Goal: Transaction & Acquisition: Book appointment/travel/reservation

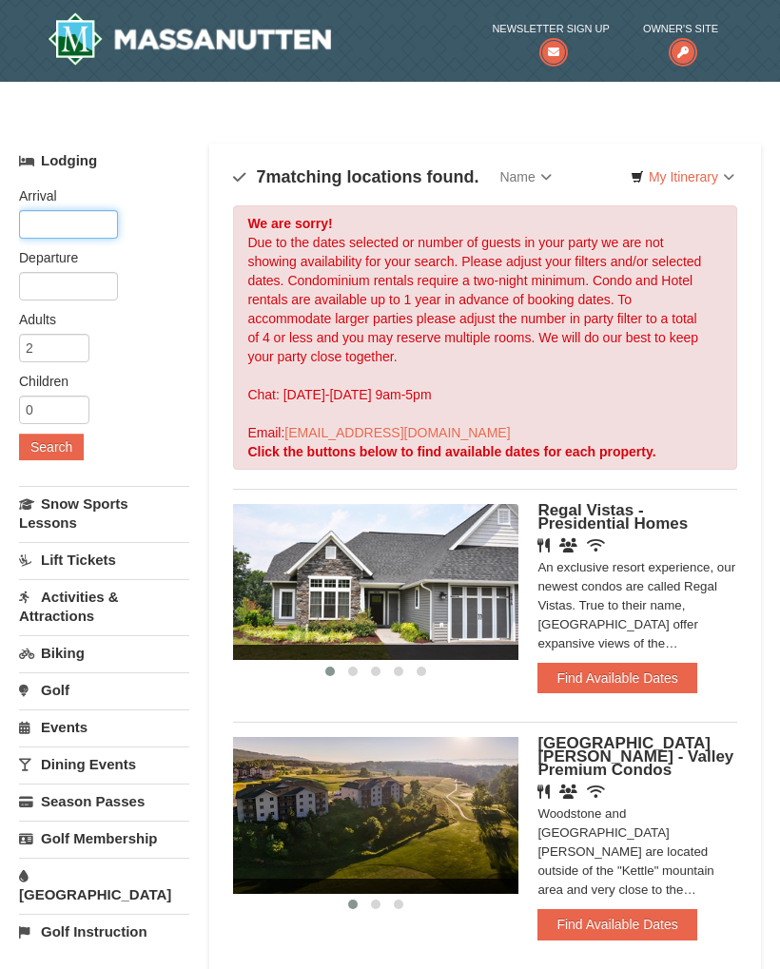
click at [80, 231] on input "text" at bounding box center [68, 224] width 99 height 29
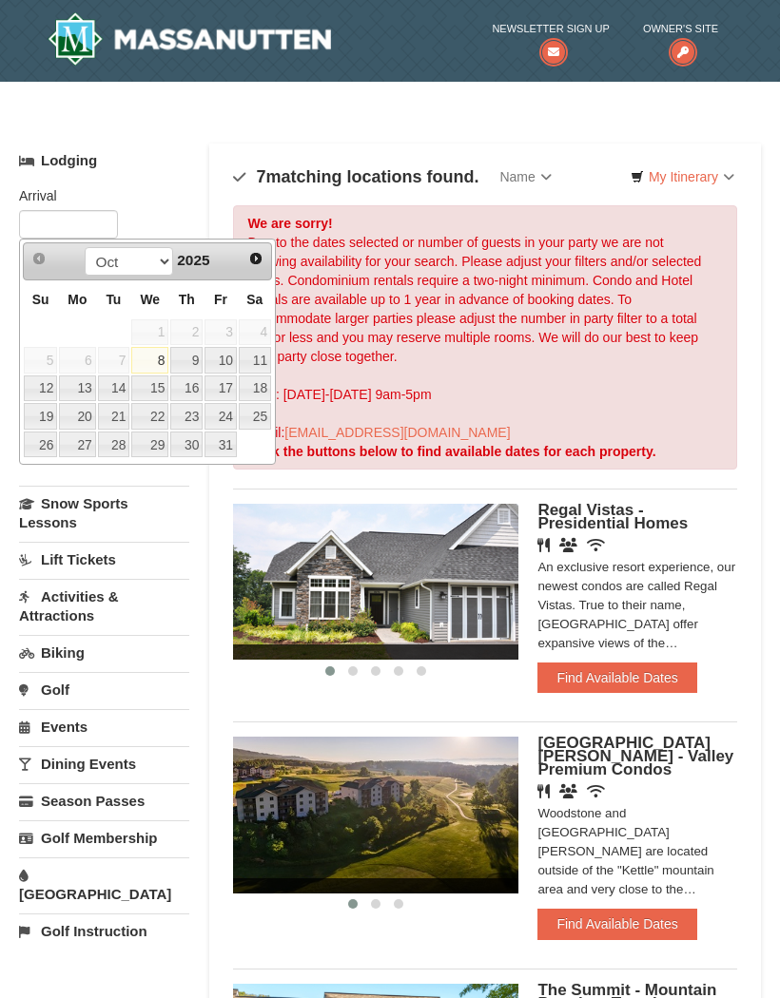
click at [257, 267] on link "Next" at bounding box center [255, 258] width 27 height 27
click at [257, 266] on link "Next" at bounding box center [255, 258] width 27 height 27
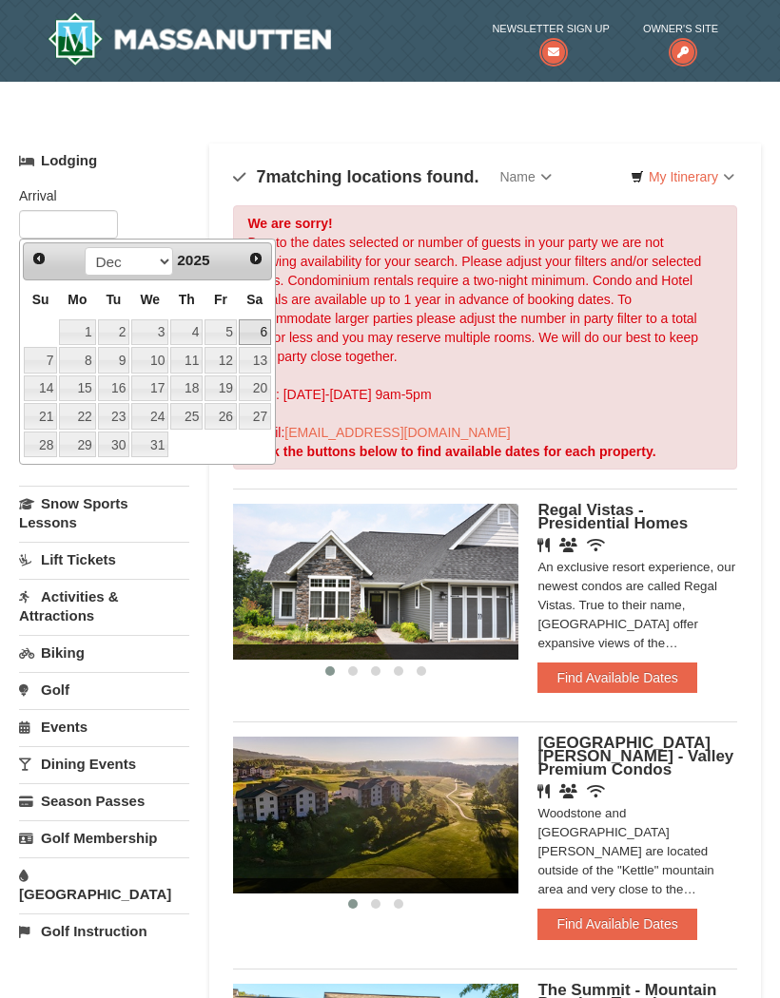
click at [269, 337] on link "6" at bounding box center [255, 332] width 32 height 27
type input "[DATE]"
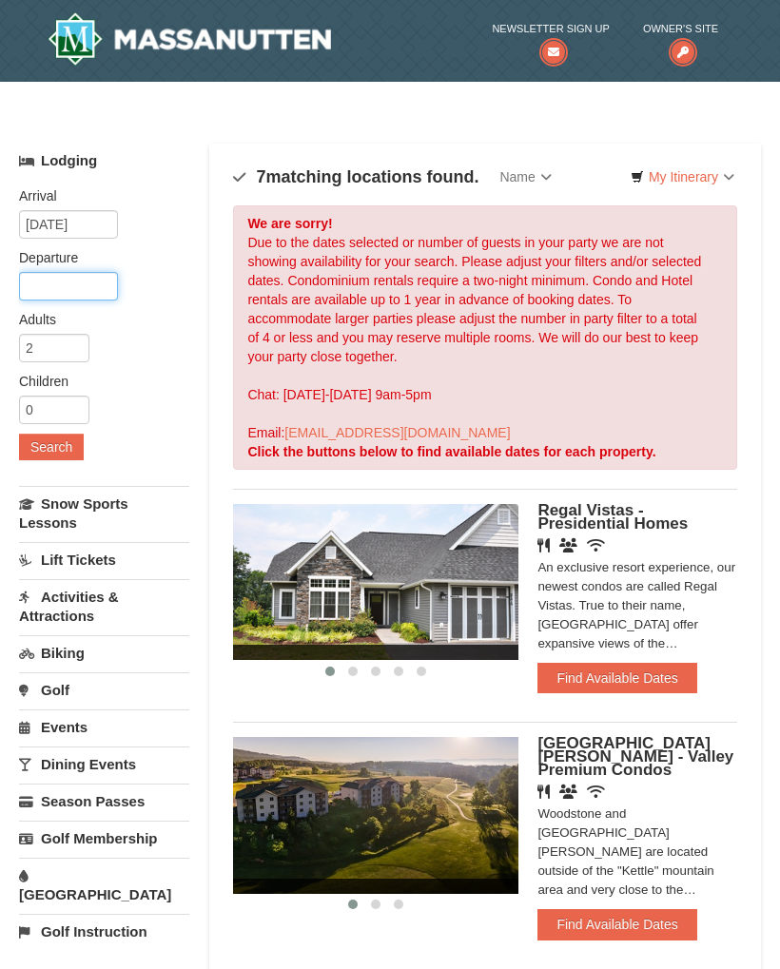
click at [115, 282] on input "text" at bounding box center [68, 286] width 99 height 29
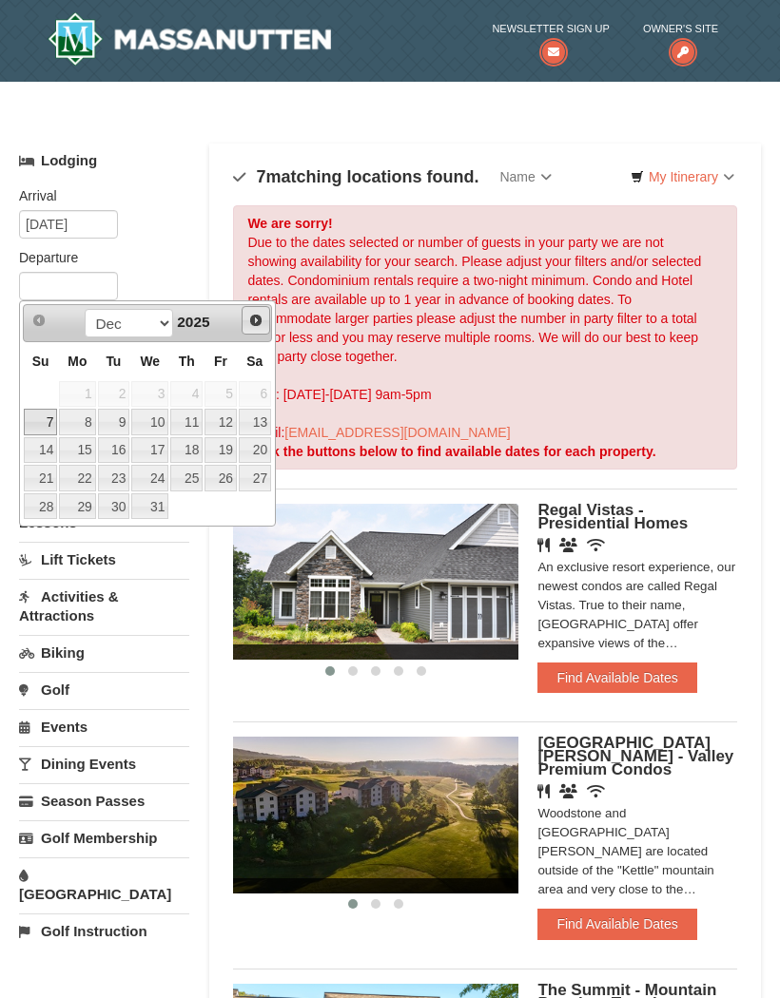
click at [266, 323] on link "Next" at bounding box center [256, 320] width 29 height 29
click at [37, 327] on span "Prev" at bounding box center [38, 320] width 15 height 15
click at [44, 421] on link "7" at bounding box center [40, 422] width 33 height 27
type input "12/07/2025"
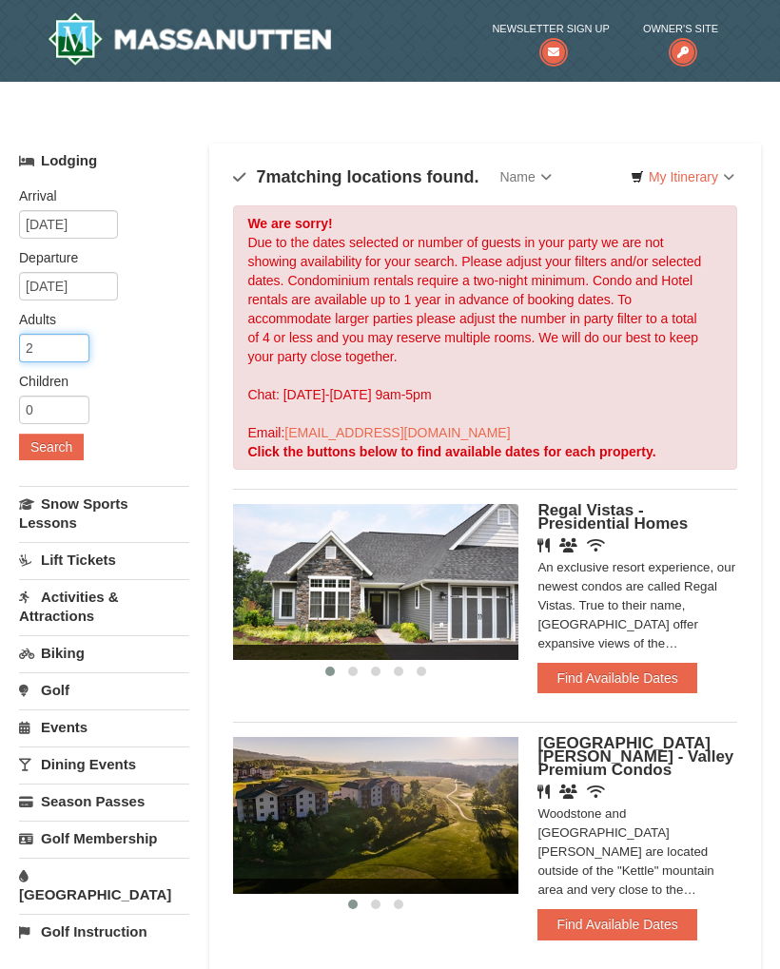
click at [78, 343] on input "2" at bounding box center [54, 348] width 70 height 29
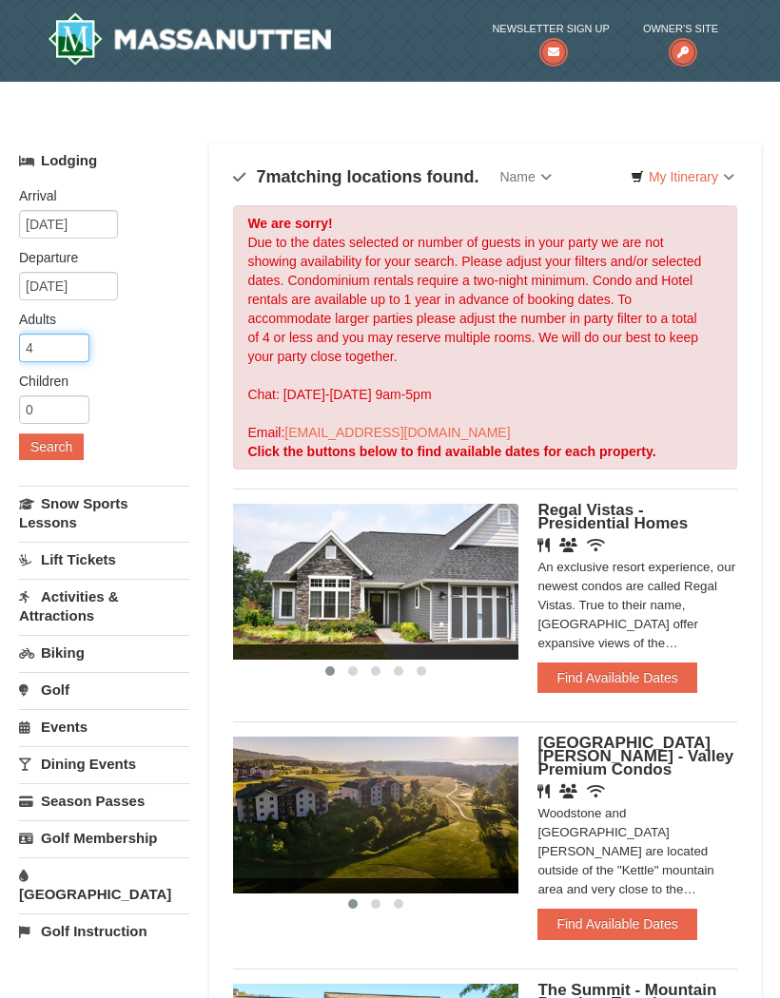
type input "4"
click at [78, 404] on input "0" at bounding box center [54, 410] width 70 height 29
type input "4"
click at [70, 450] on button "Search" at bounding box center [51, 447] width 65 height 27
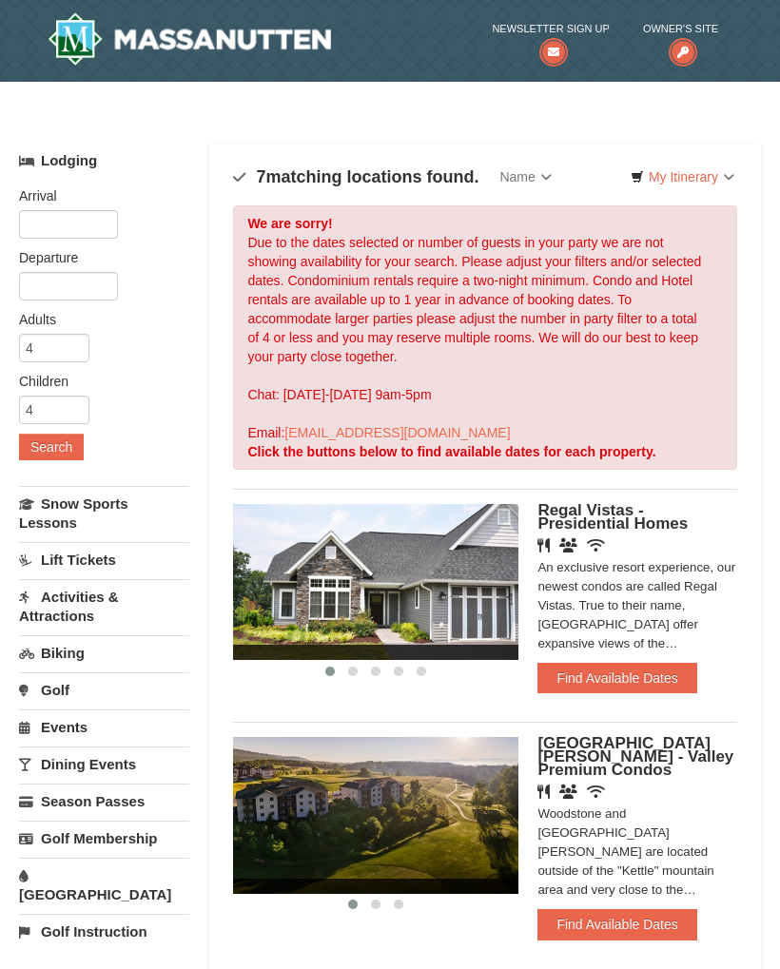
click at [641, 909] on button "Find Available Dates" at bounding box center [616, 924] width 159 height 30
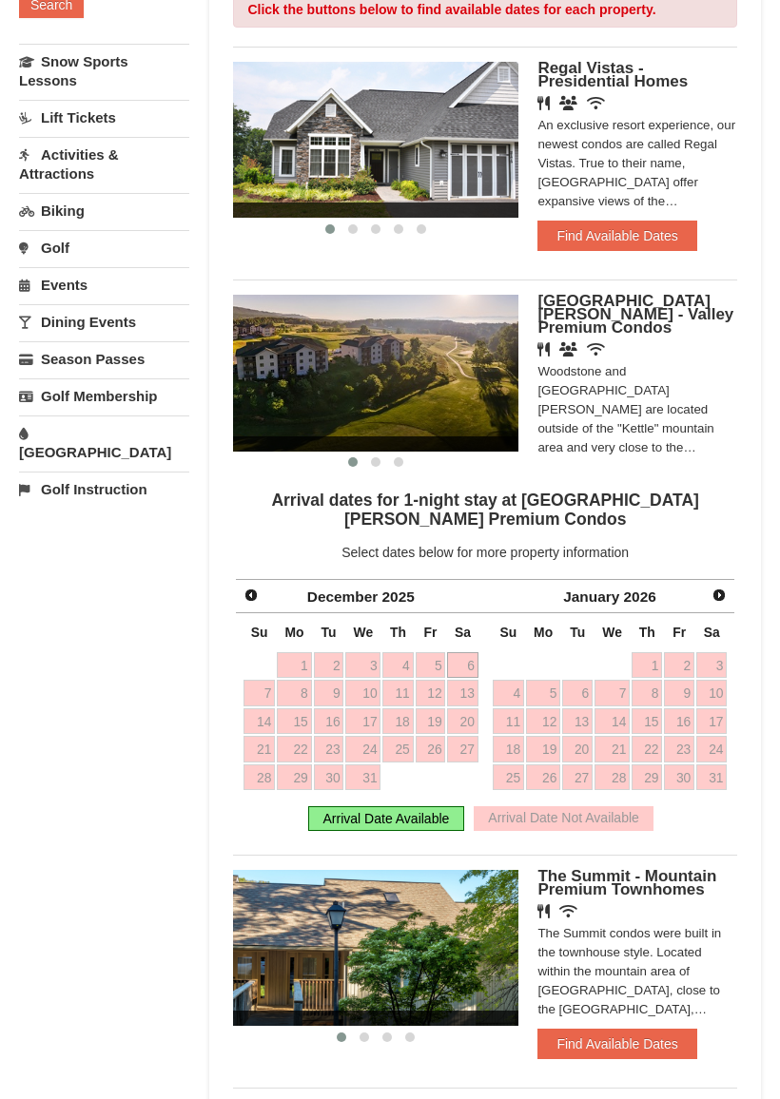
scroll to position [442, 0]
click at [475, 652] on link "6" at bounding box center [462, 665] width 30 height 27
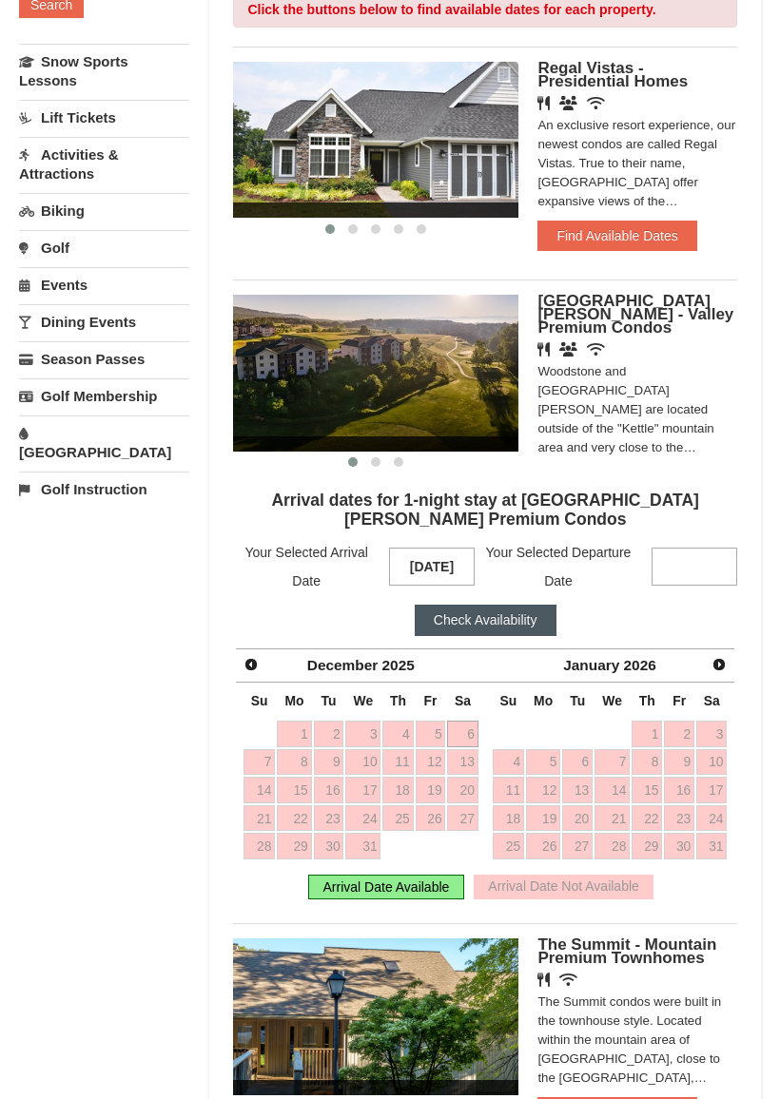
click at [468, 754] on link "13" at bounding box center [462, 762] width 30 height 27
click at [532, 608] on button "Check Availability" at bounding box center [486, 620] width 142 height 30
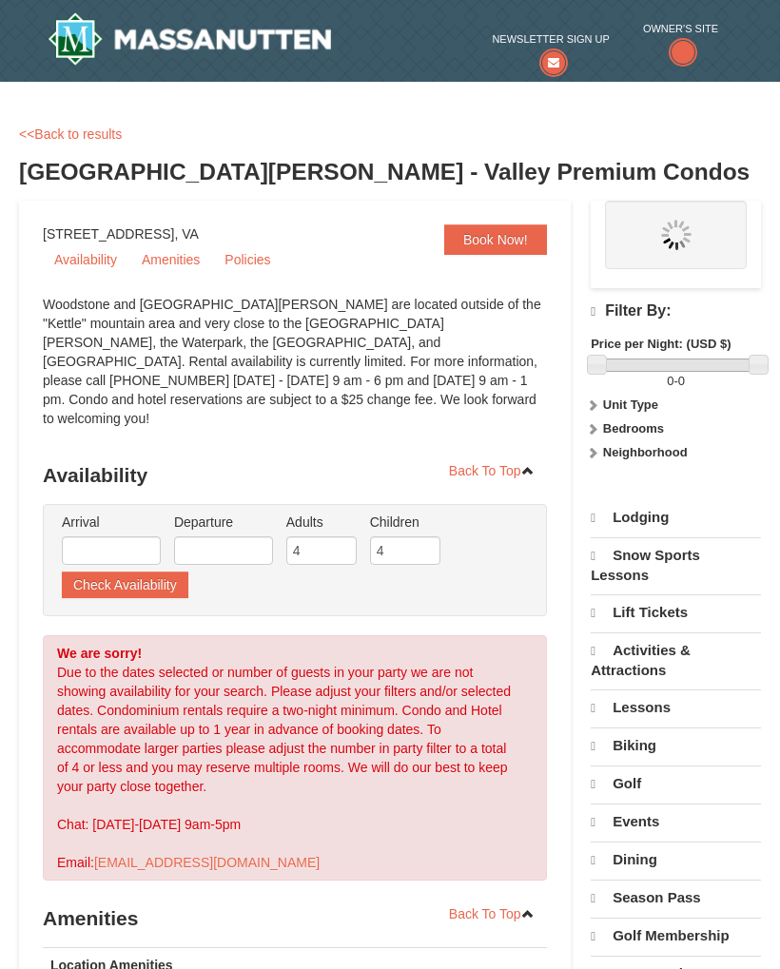
select select "10"
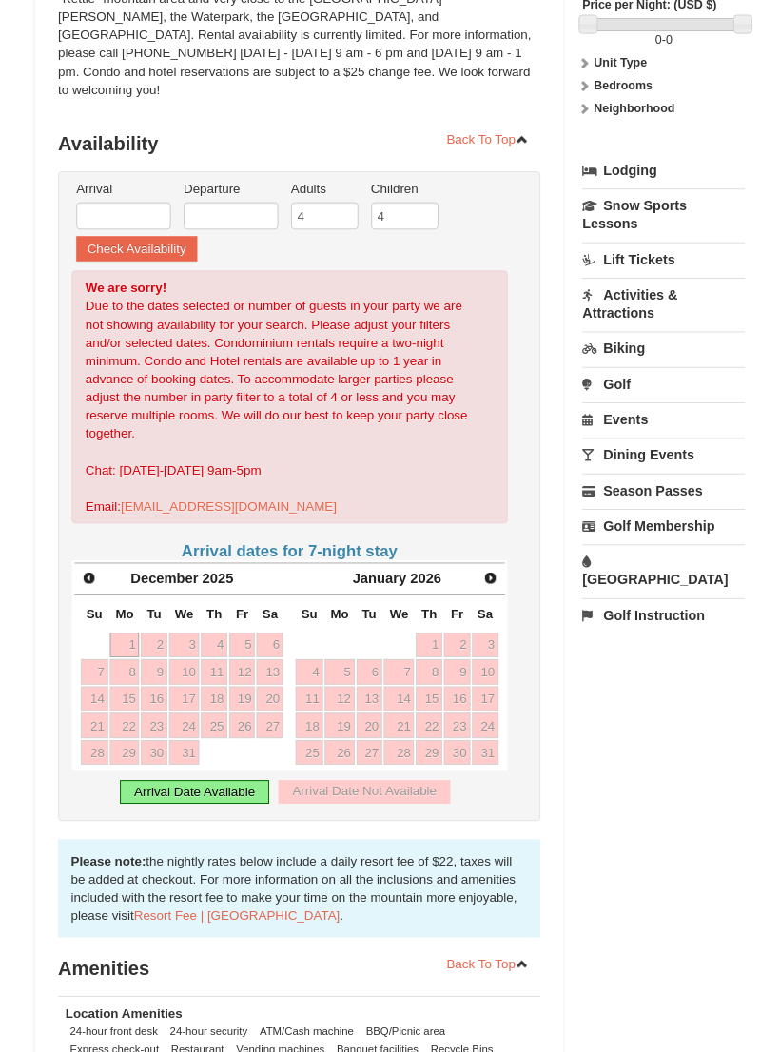
scroll to position [325, 0]
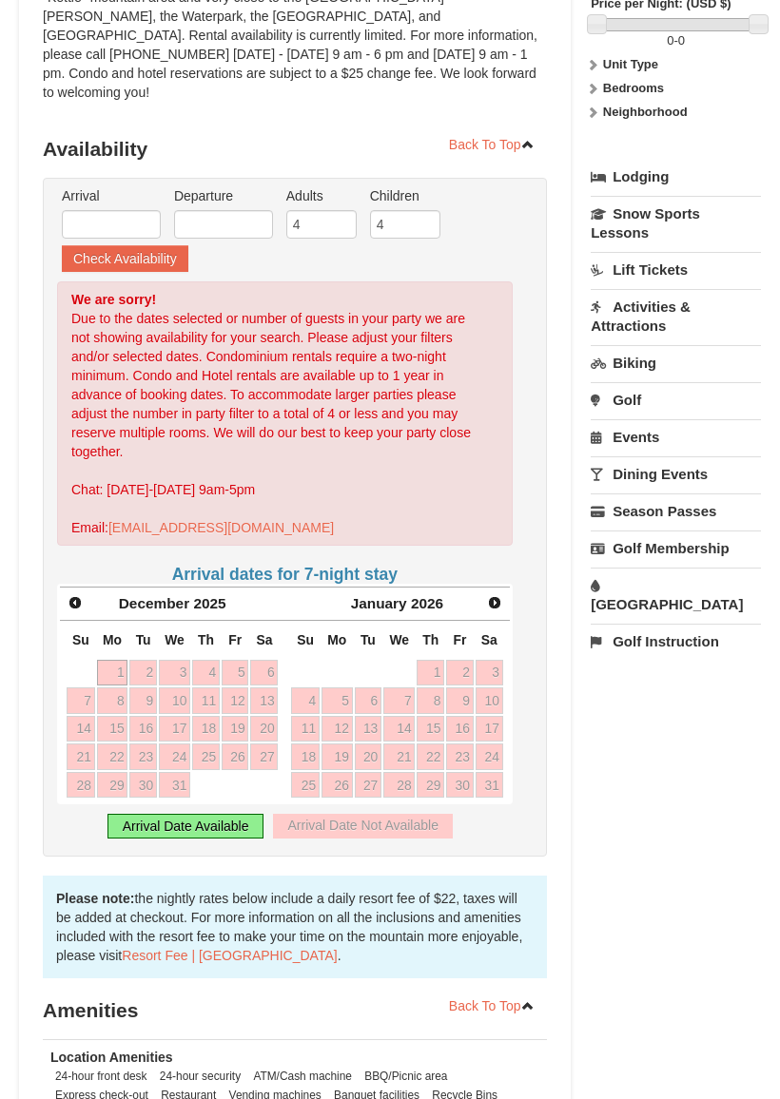
click at [212, 815] on div "Arrival Date Available" at bounding box center [185, 827] width 157 height 25
click at [219, 815] on div "Arrival Date Available" at bounding box center [185, 827] width 157 height 25
click at [412, 211] on input "4" at bounding box center [405, 225] width 70 height 29
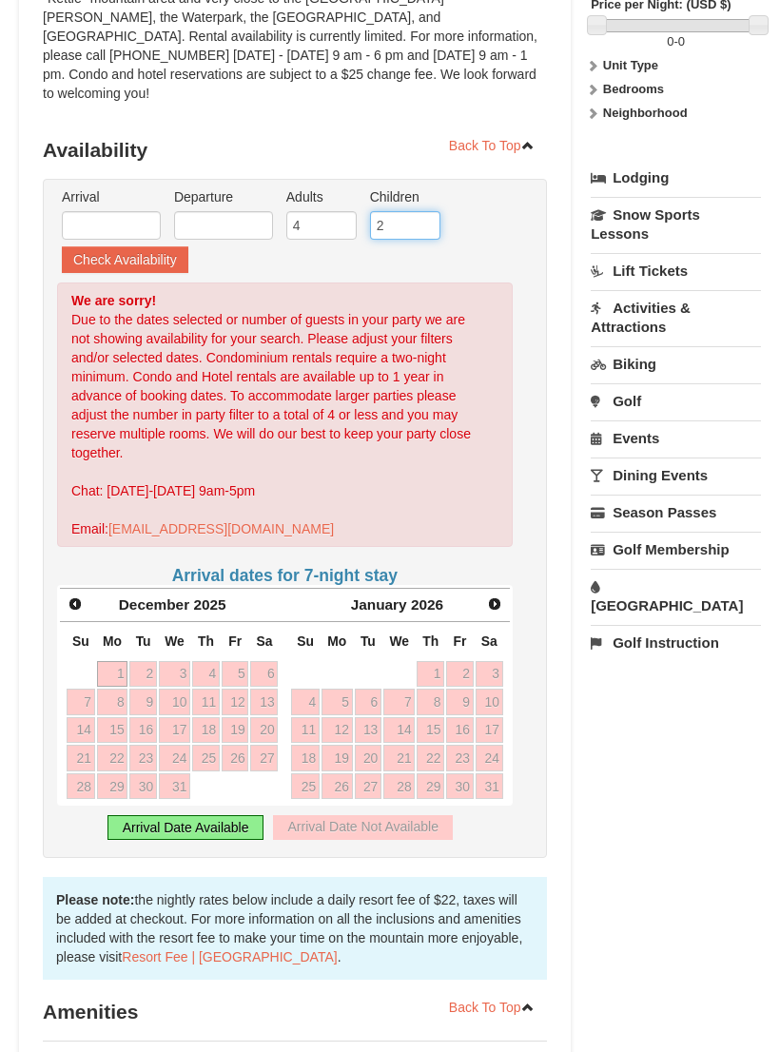
type input "2"
click at [126, 211] on input "text" at bounding box center [111, 225] width 99 height 29
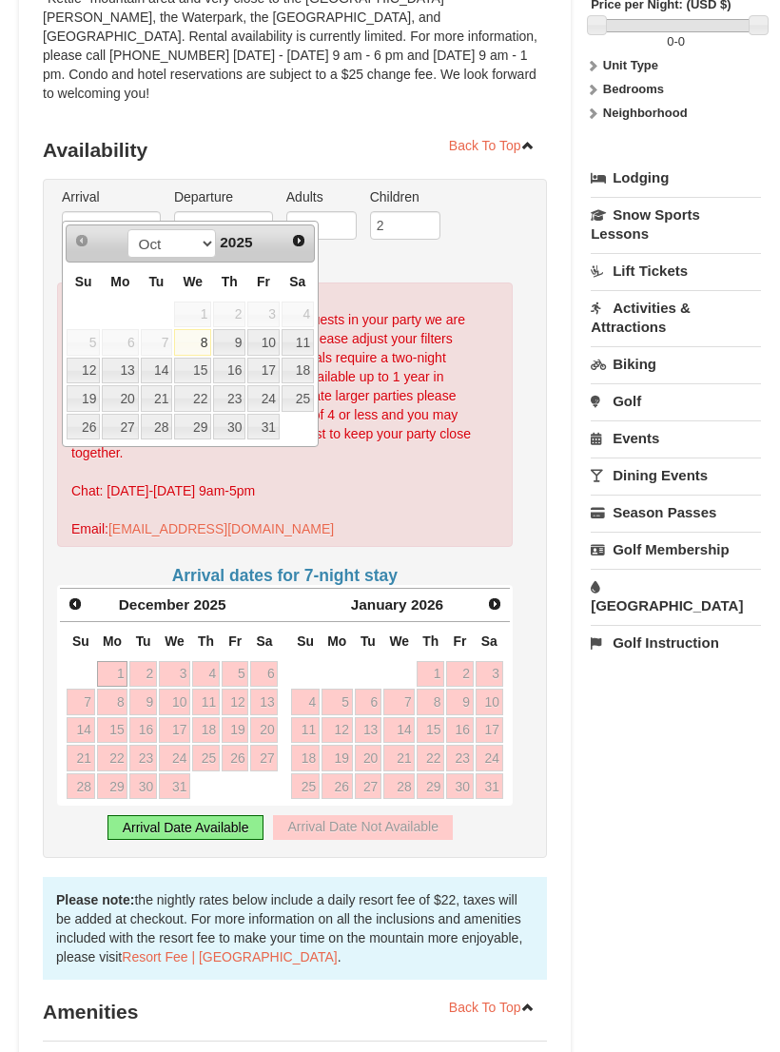
click at [302, 240] on span "Next" at bounding box center [298, 240] width 15 height 15
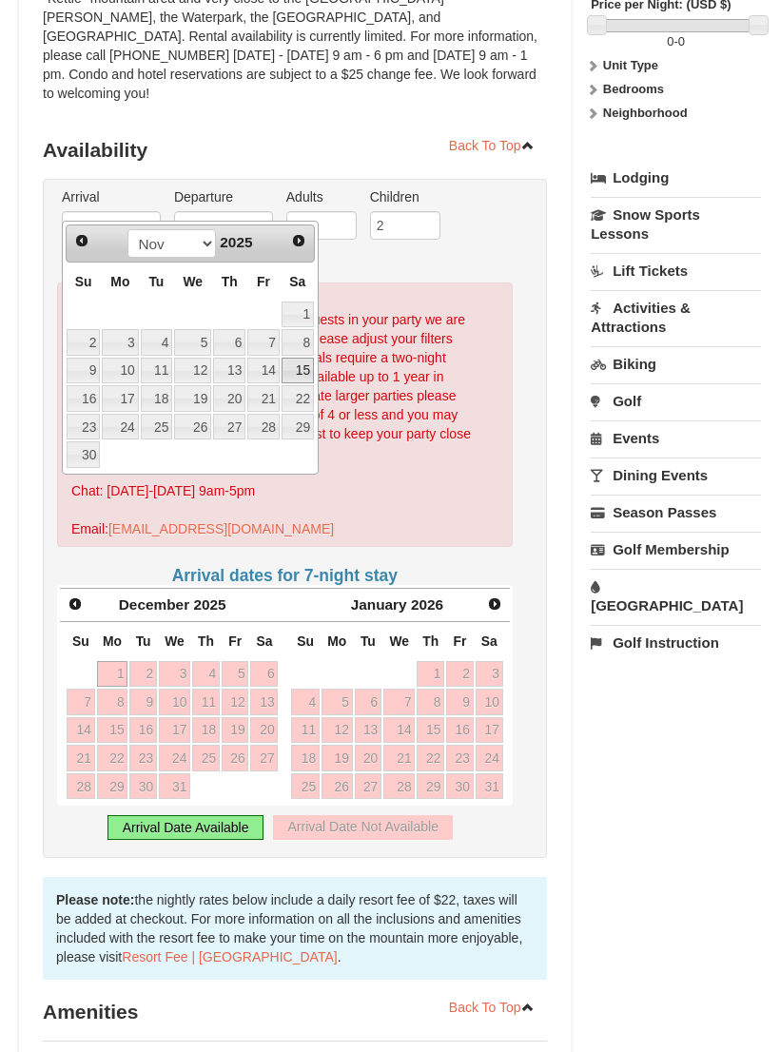
click at [309, 373] on link "15" at bounding box center [297, 371] width 32 height 27
type input "11/15/2025"
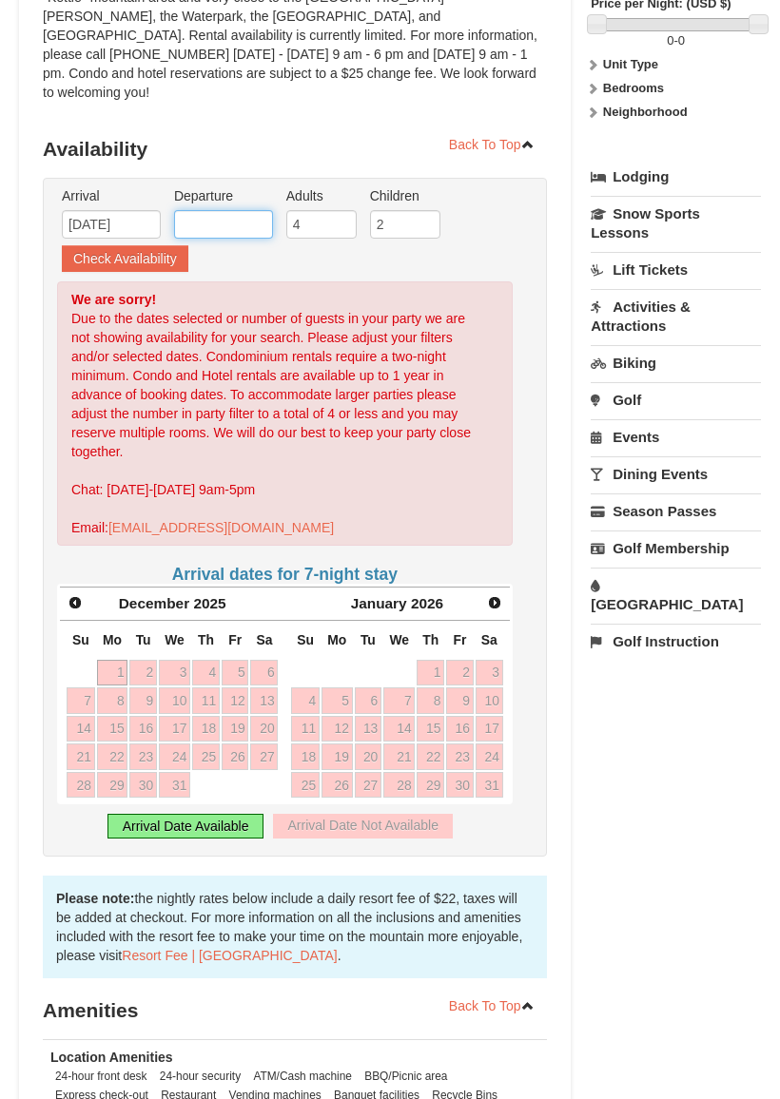
click at [242, 210] on input "text" at bounding box center [223, 224] width 99 height 29
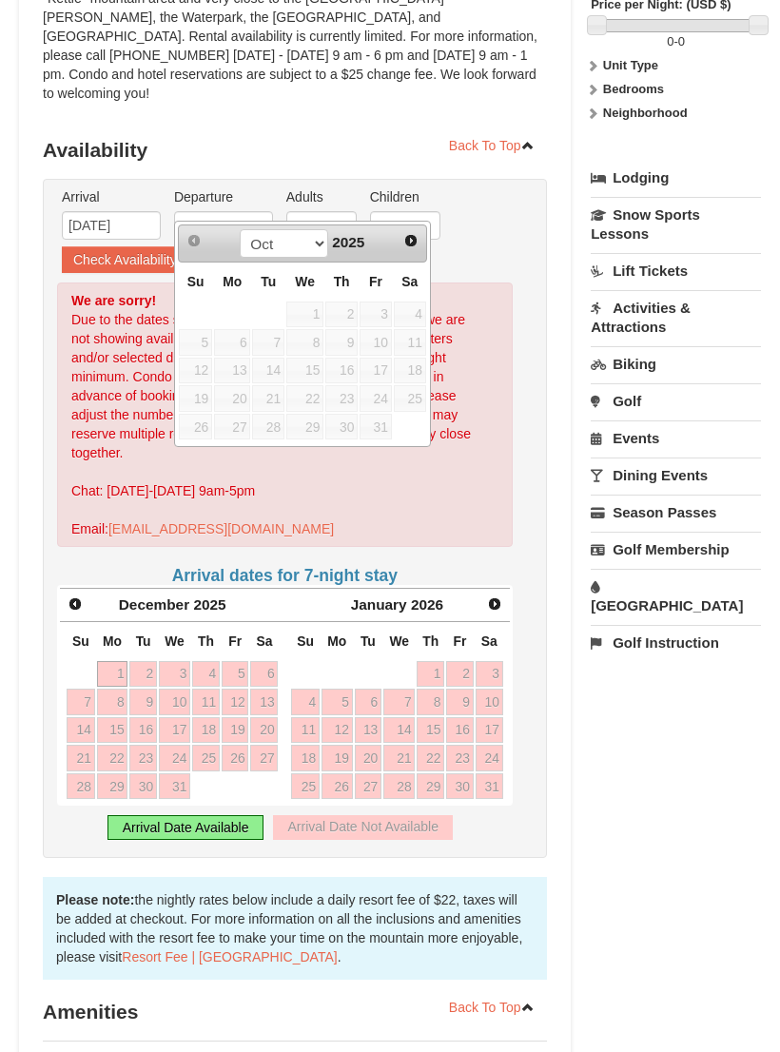
click at [413, 242] on span "Next" at bounding box center [410, 240] width 15 height 15
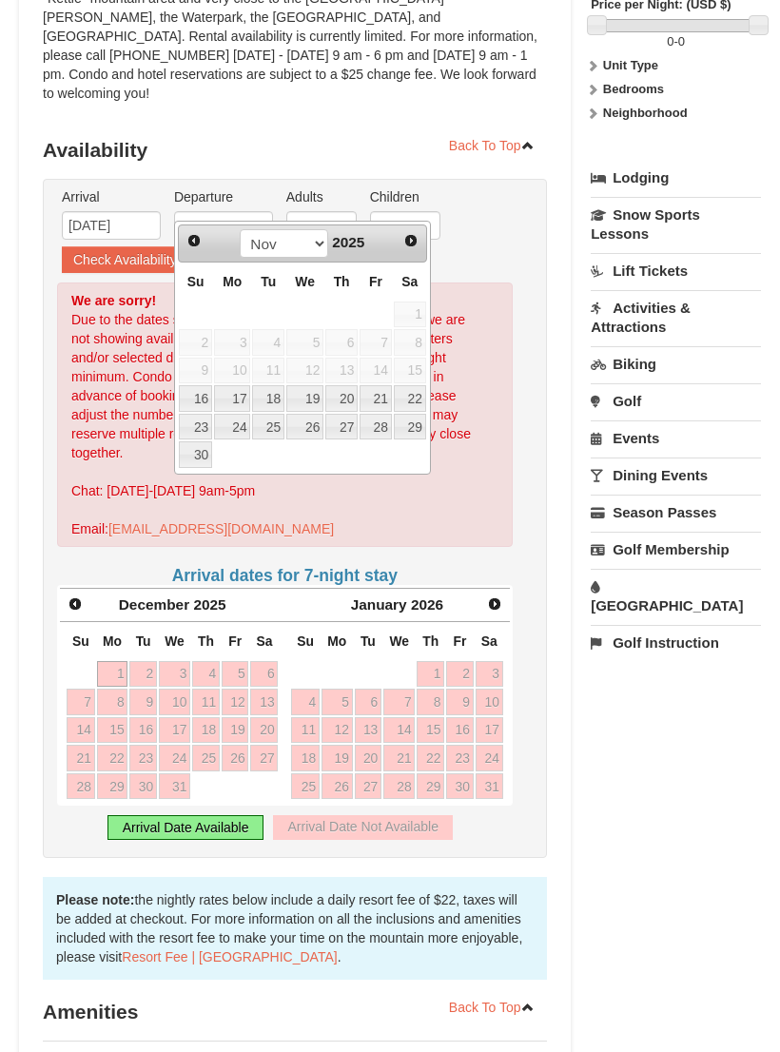
click at [416, 403] on link "22" at bounding box center [410, 398] width 32 height 27
type input "11/22/2025"
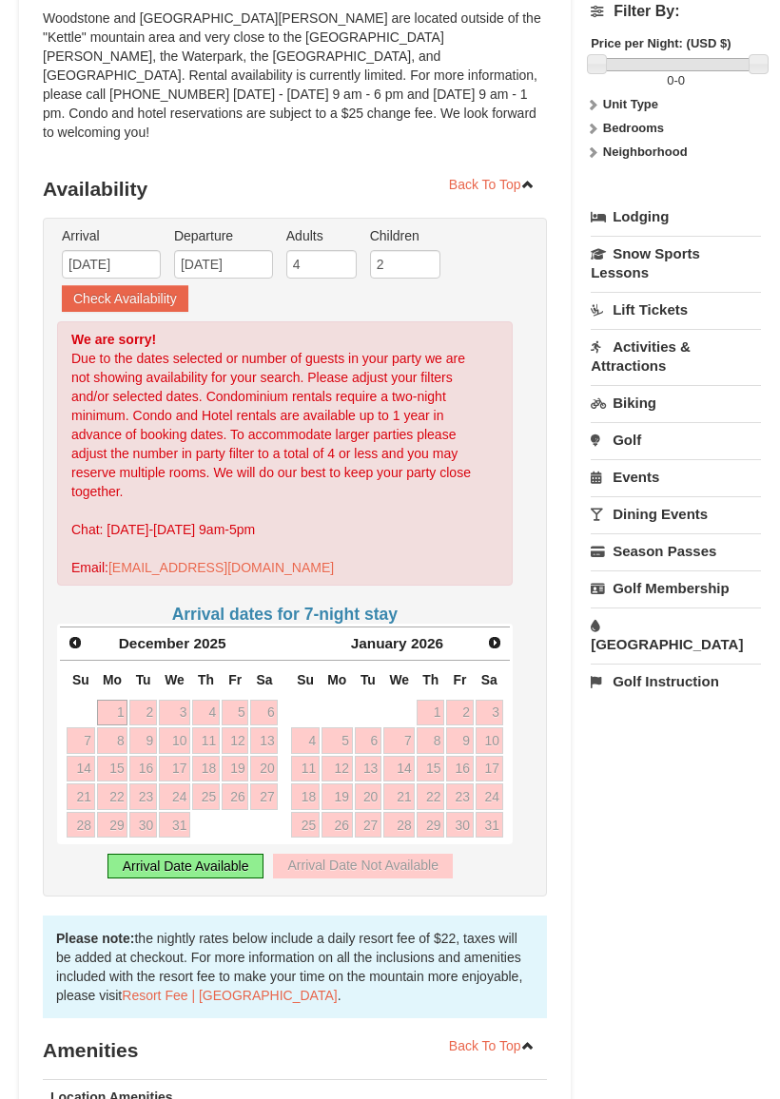
scroll to position [292, 0]
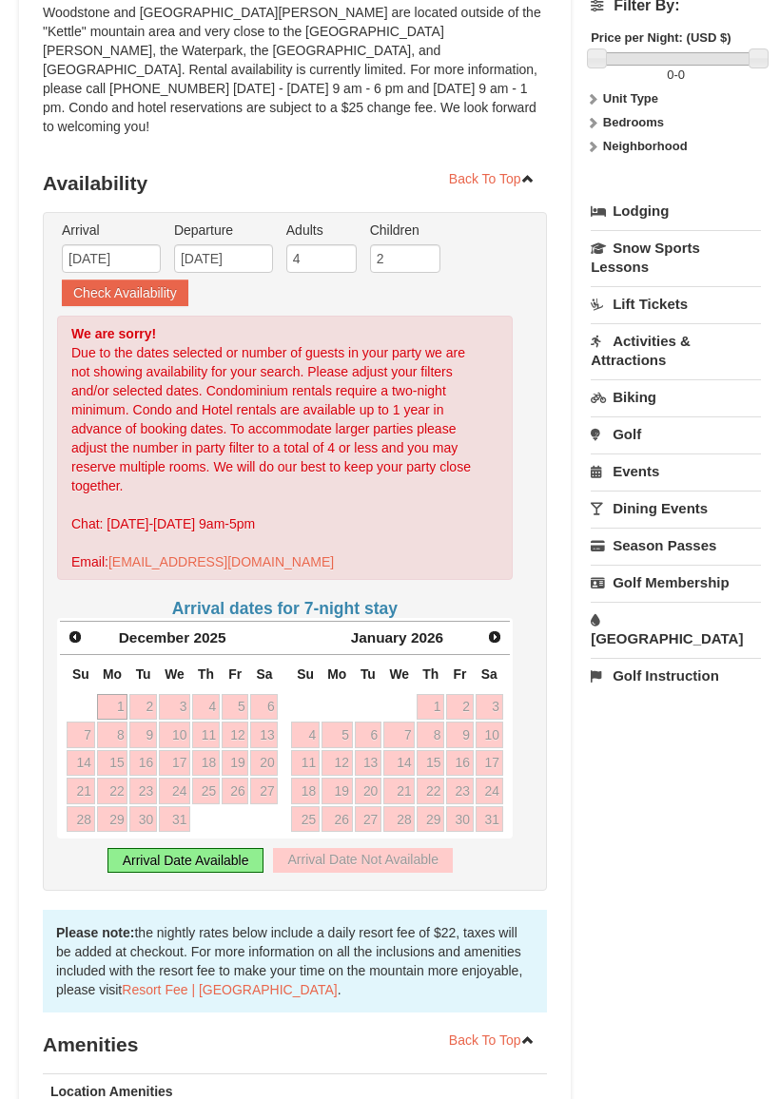
click at [115, 280] on button "Check Availability" at bounding box center [125, 293] width 126 height 27
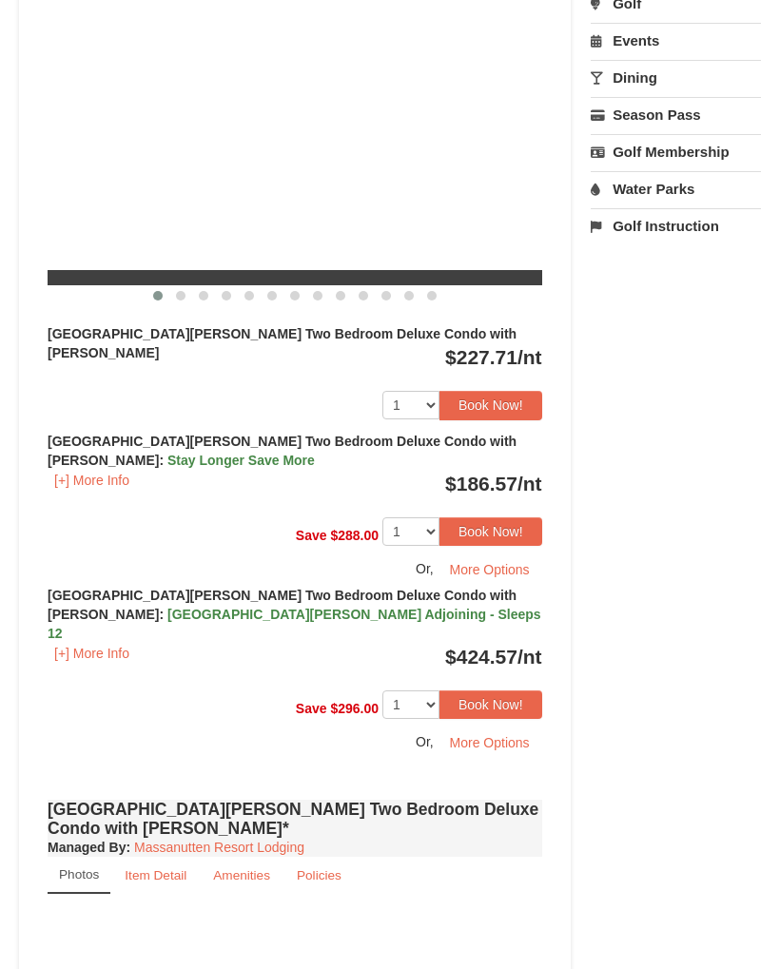
scroll to position [741, 0]
select select "10"
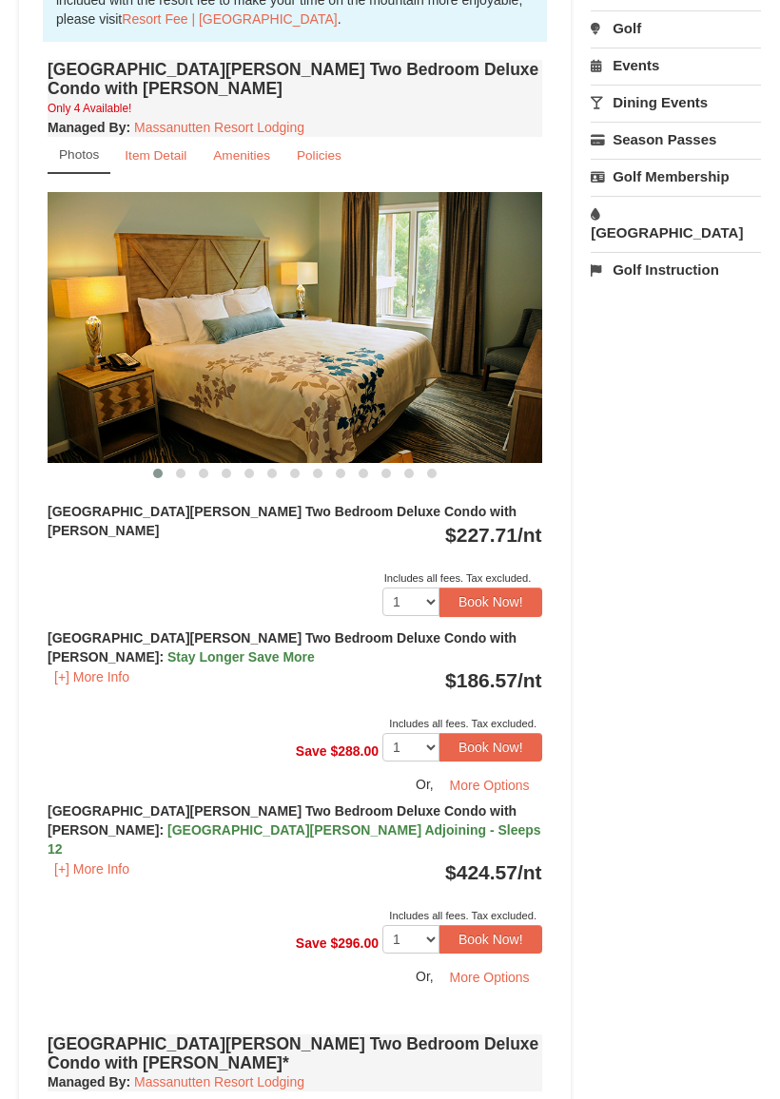
scroll to position [679, 0]
click at [104, 667] on button "[+] More Info" at bounding box center [92, 677] width 88 height 21
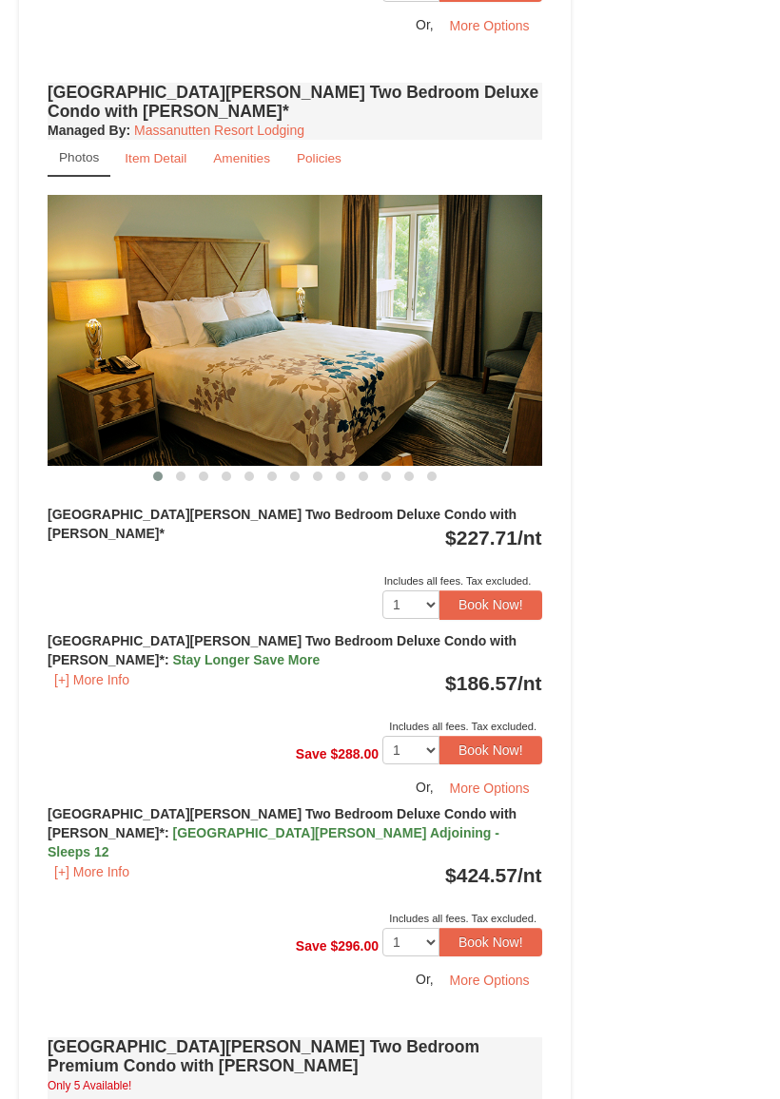
scroll to position [1873, 0]
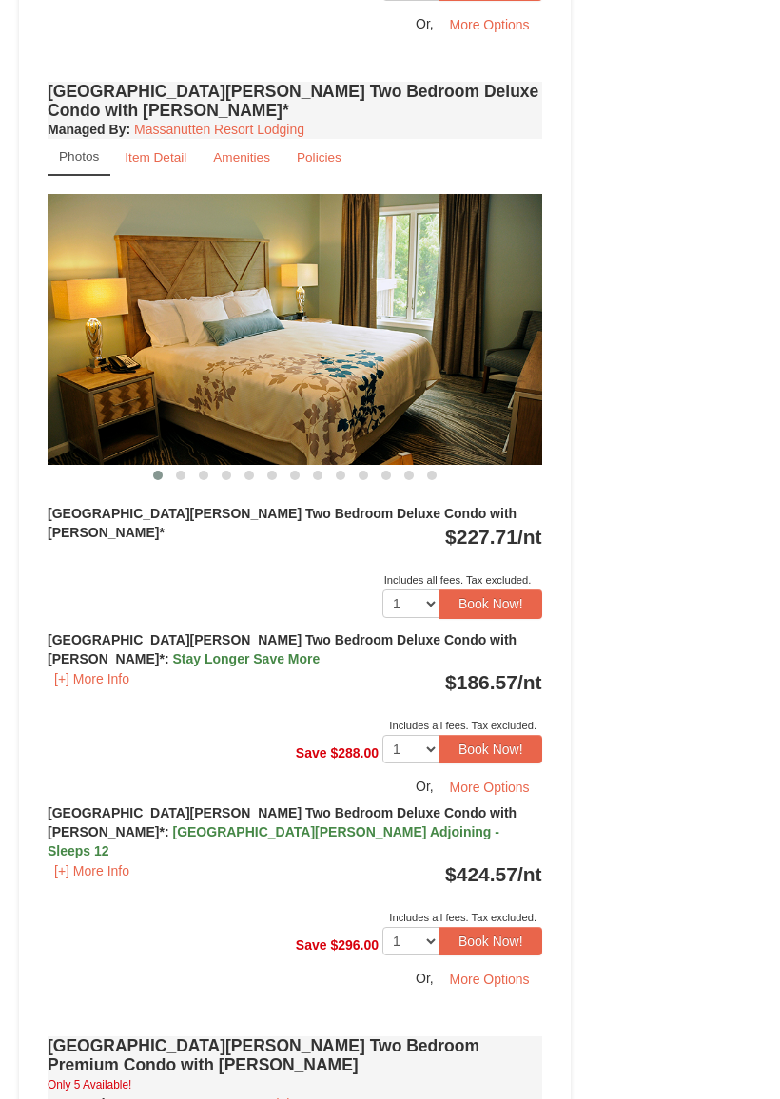
click at [241, 506] on strong "Woodstone Meadows Two Bedroom Deluxe Condo with Jacuzzi*" at bounding box center [282, 523] width 469 height 34
click at [106, 668] on button "[+] More Info" at bounding box center [92, 678] width 88 height 21
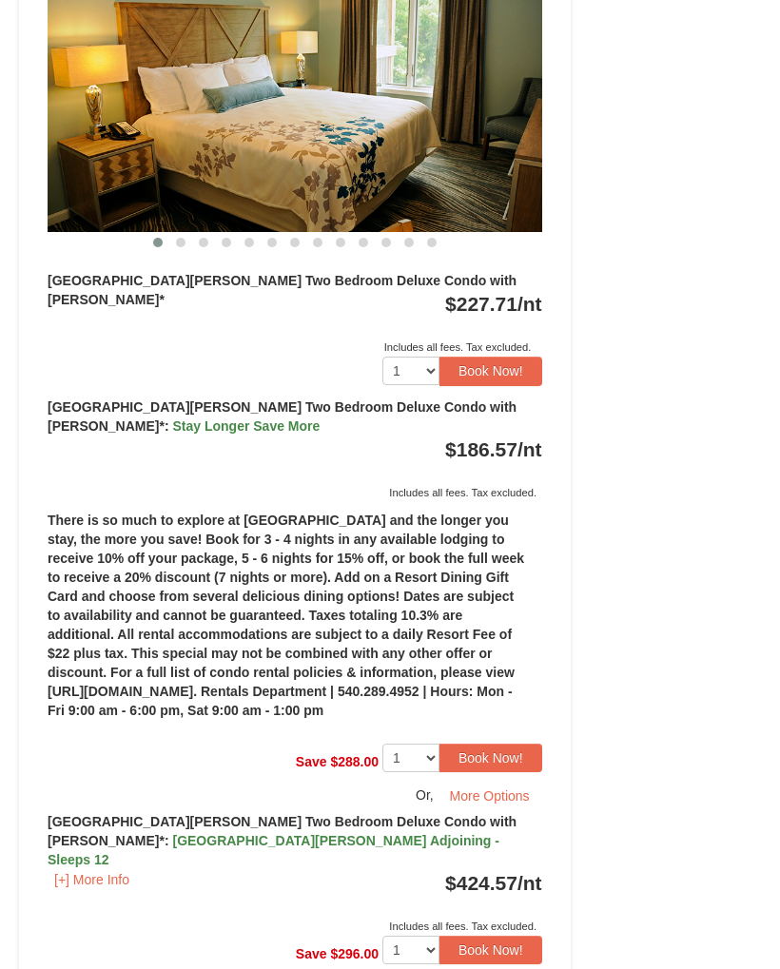
scroll to position [1855, 0]
